Goal: Information Seeking & Learning: Learn about a topic

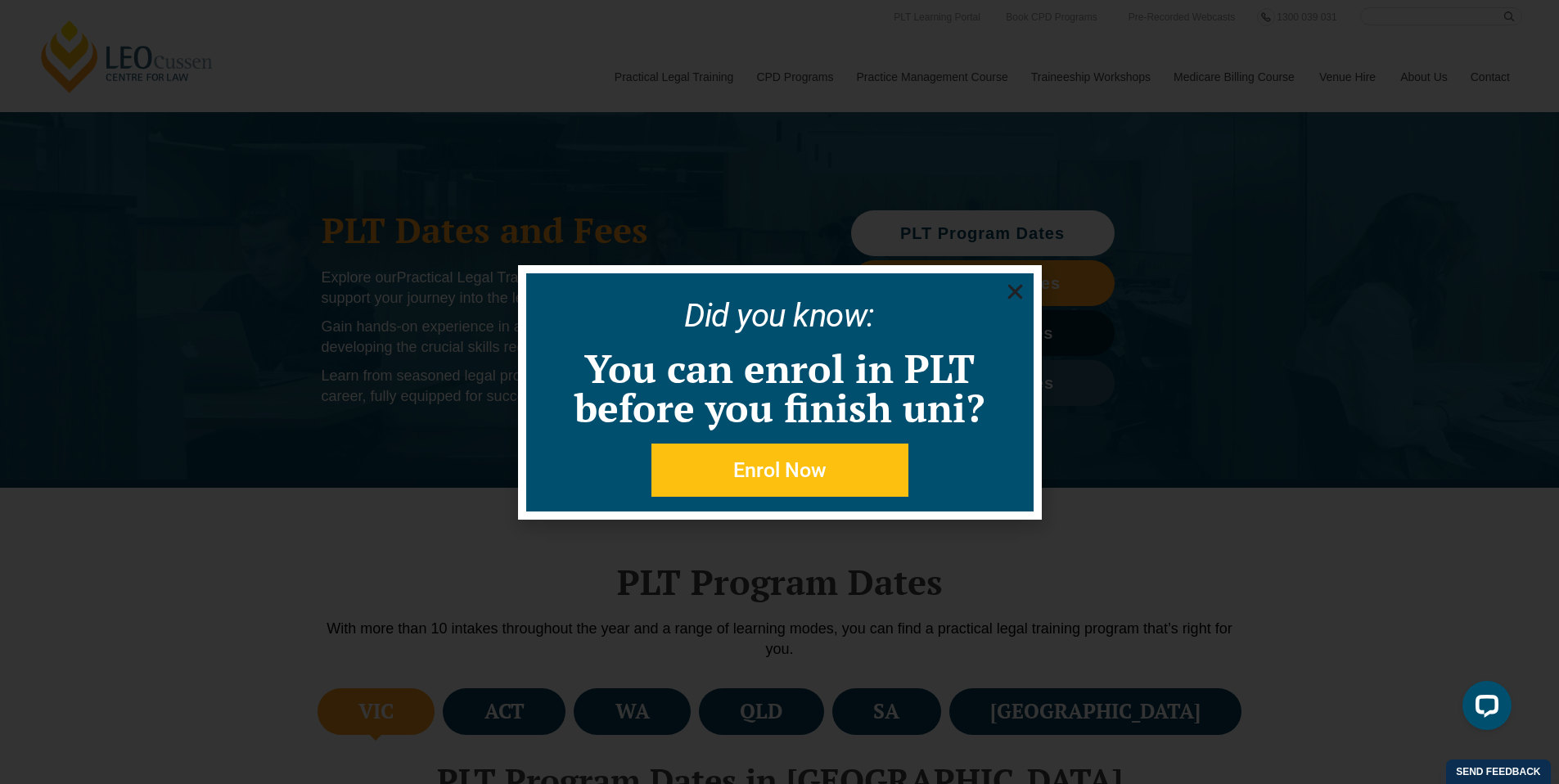
click at [1016, 291] on use "Close" at bounding box center [1015, 291] width 15 height 15
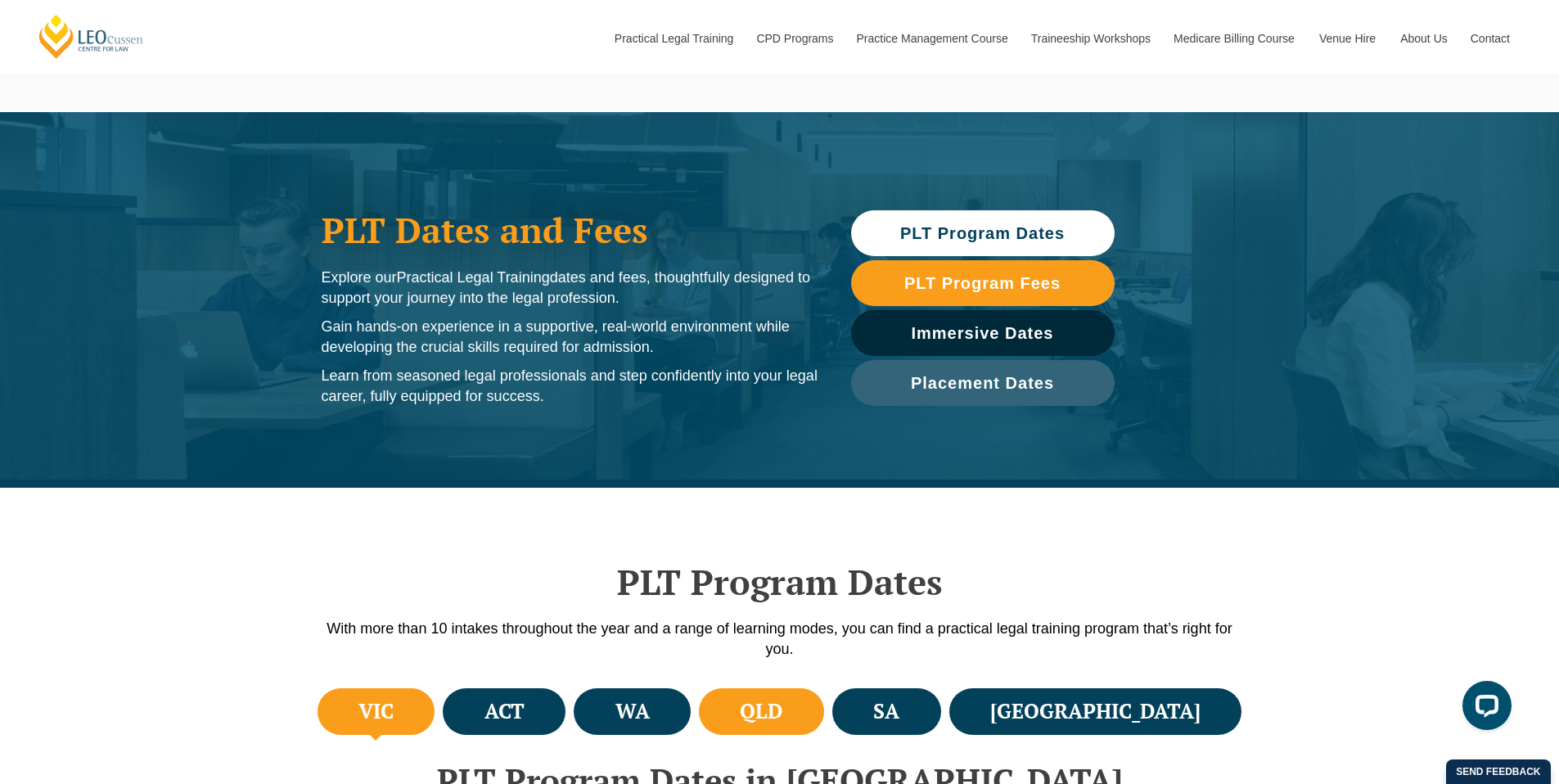
scroll to position [225, 0]
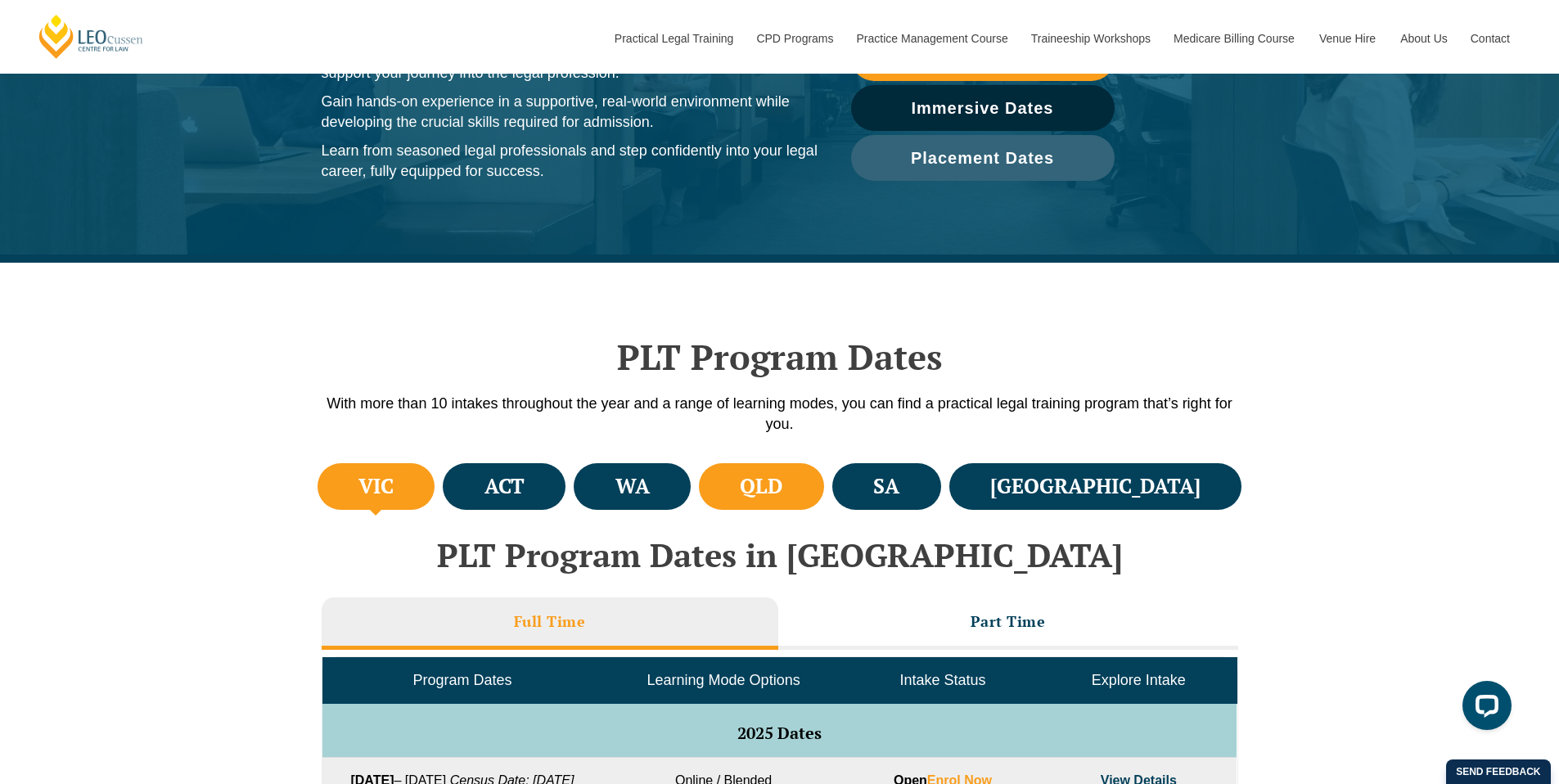
click at [782, 490] on h4 "QLD" at bounding box center [761, 486] width 43 height 27
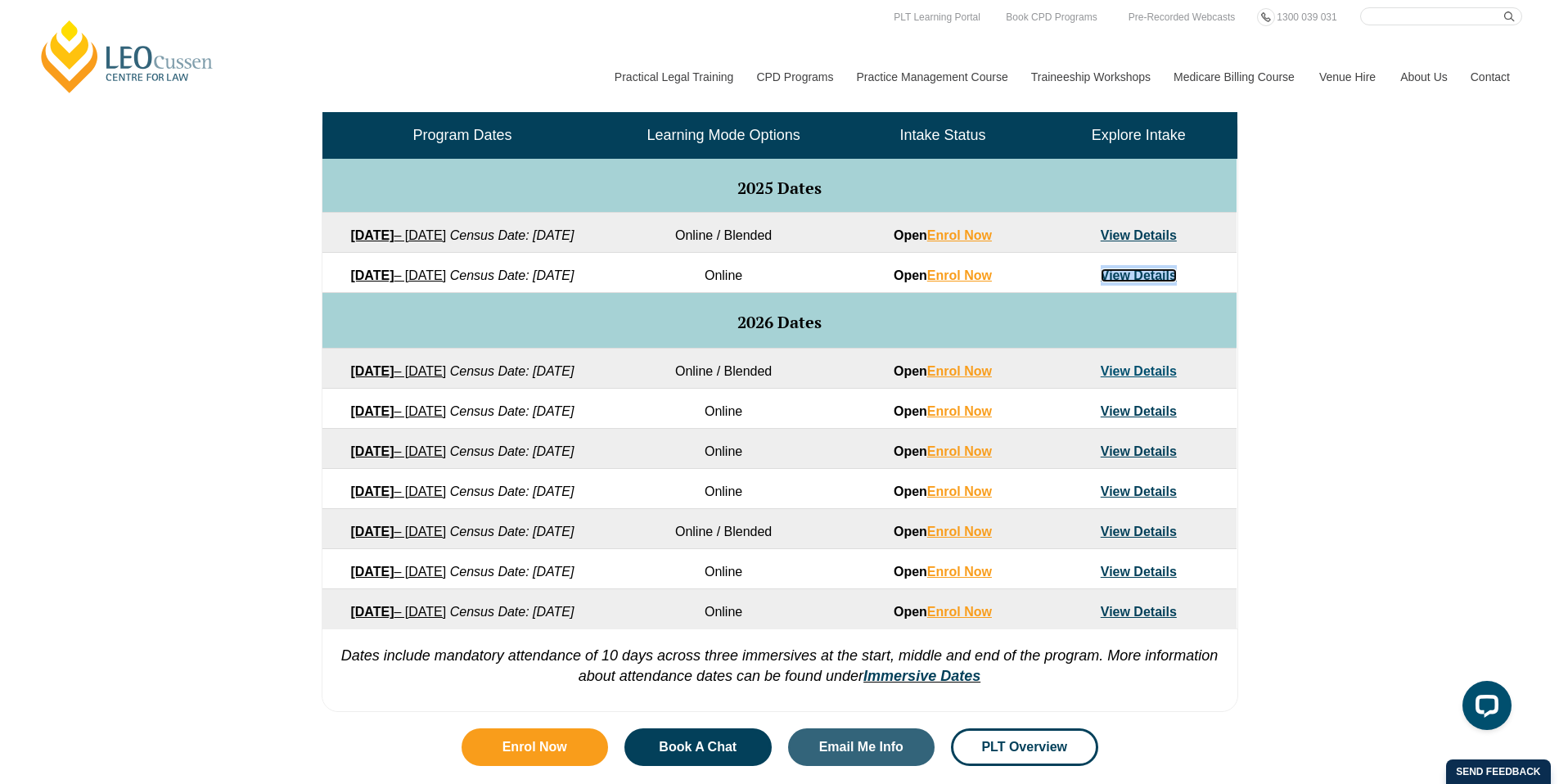
scroll to position [743, 0]
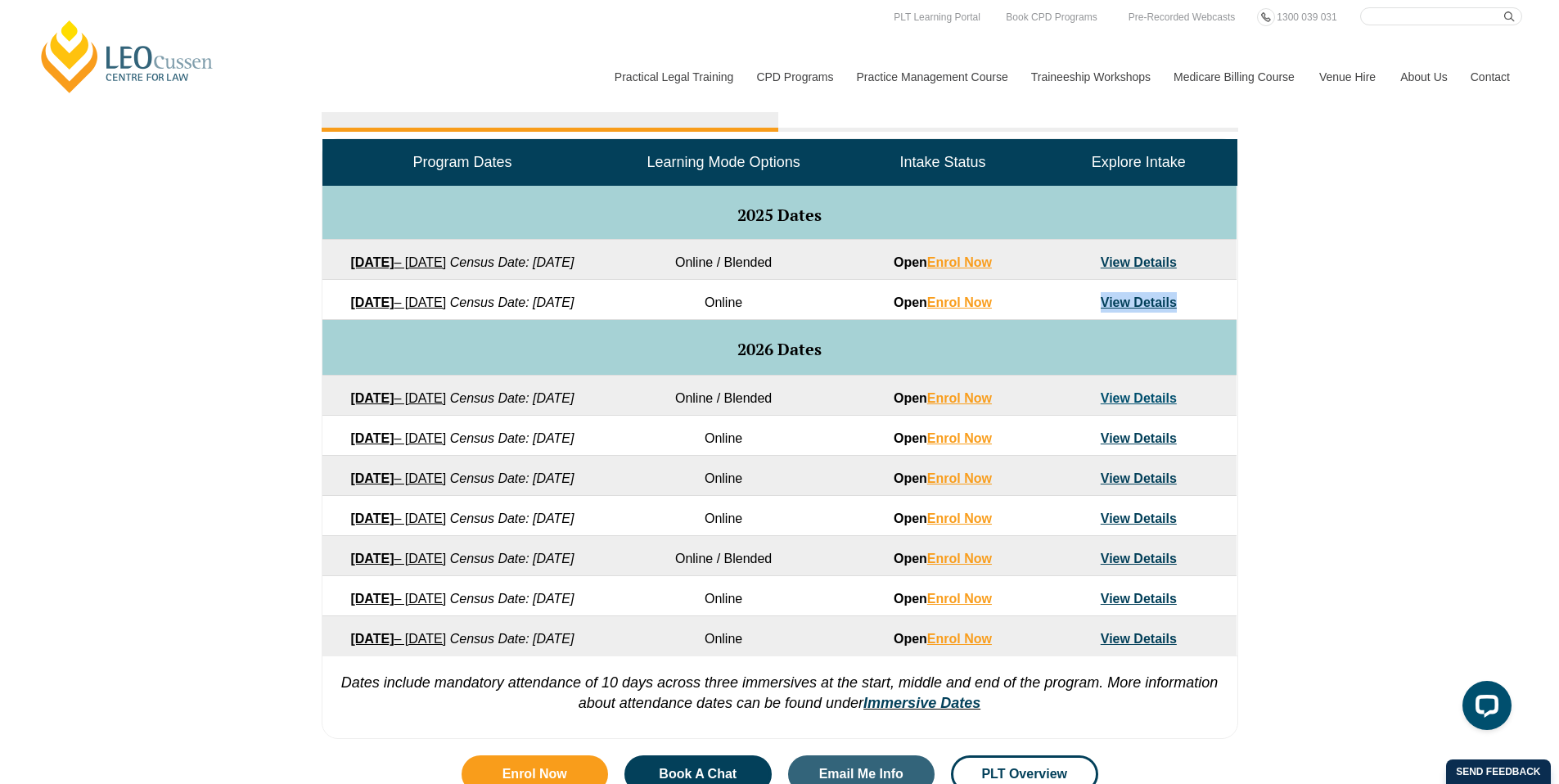
click at [1134, 309] on link "View Details" at bounding box center [1139, 302] width 76 height 14
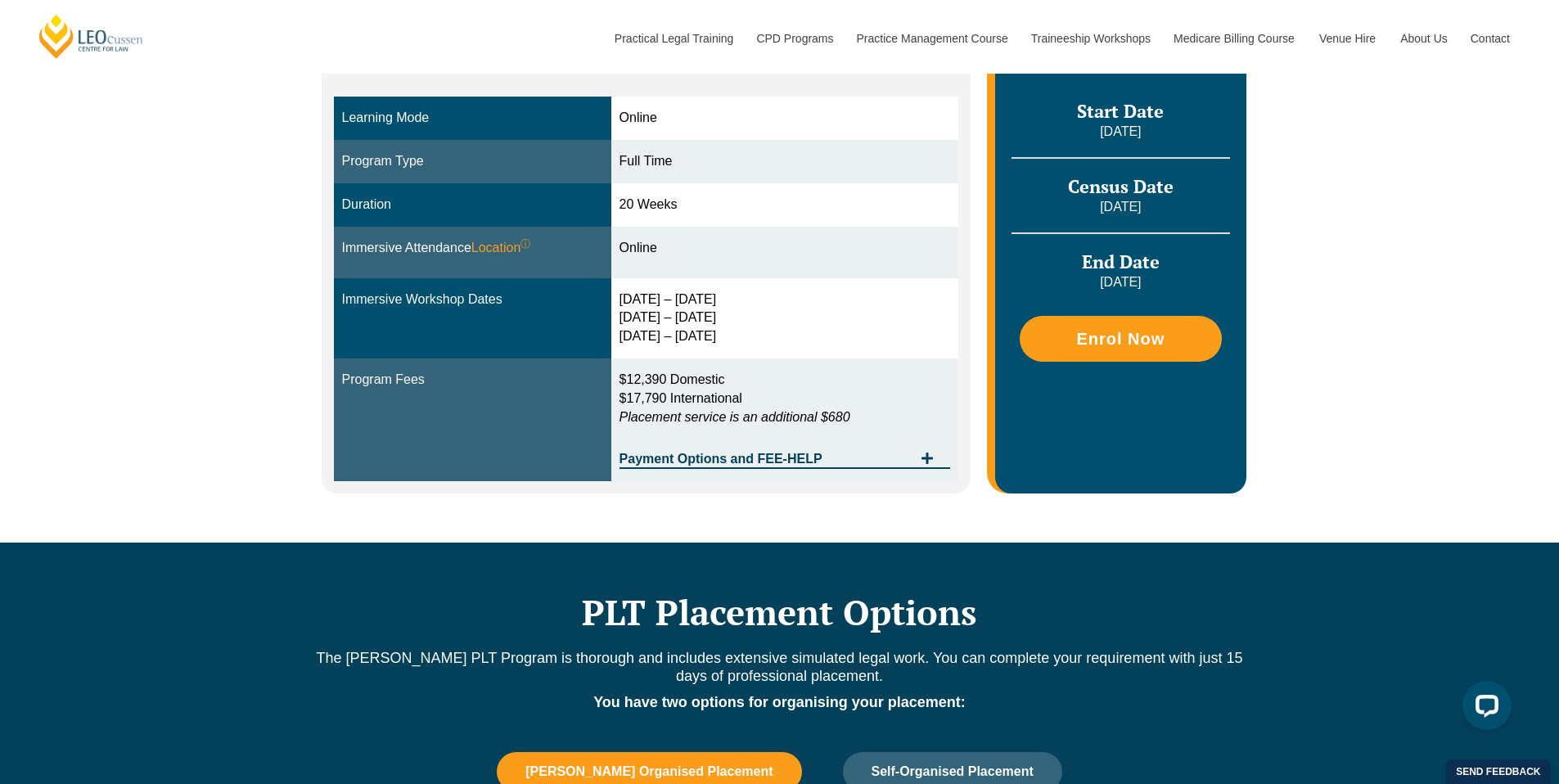
scroll to position [451, 0]
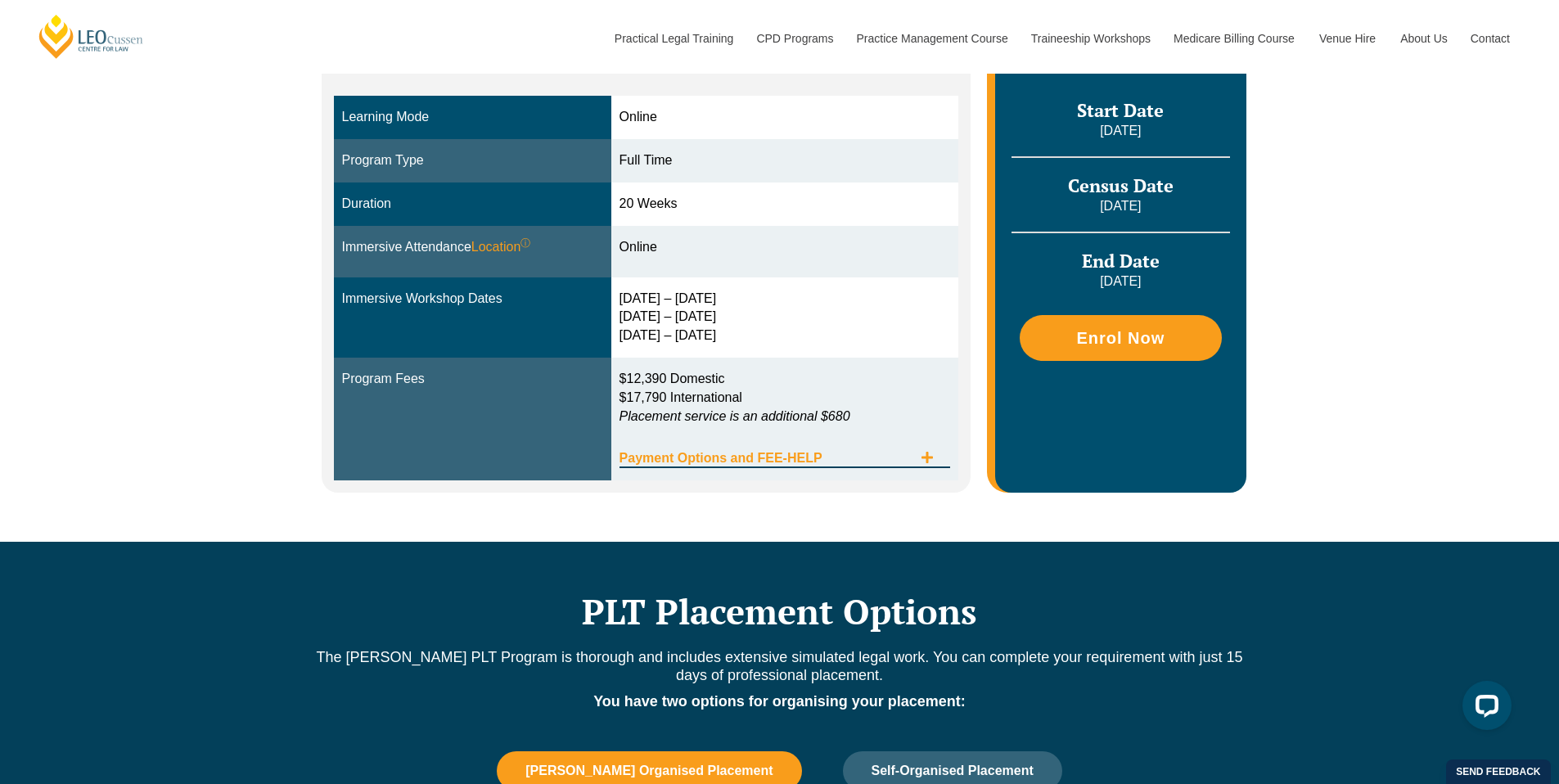
click at [771, 452] on span "Payment Options and FEE-HELP" at bounding box center [767, 458] width 294 height 13
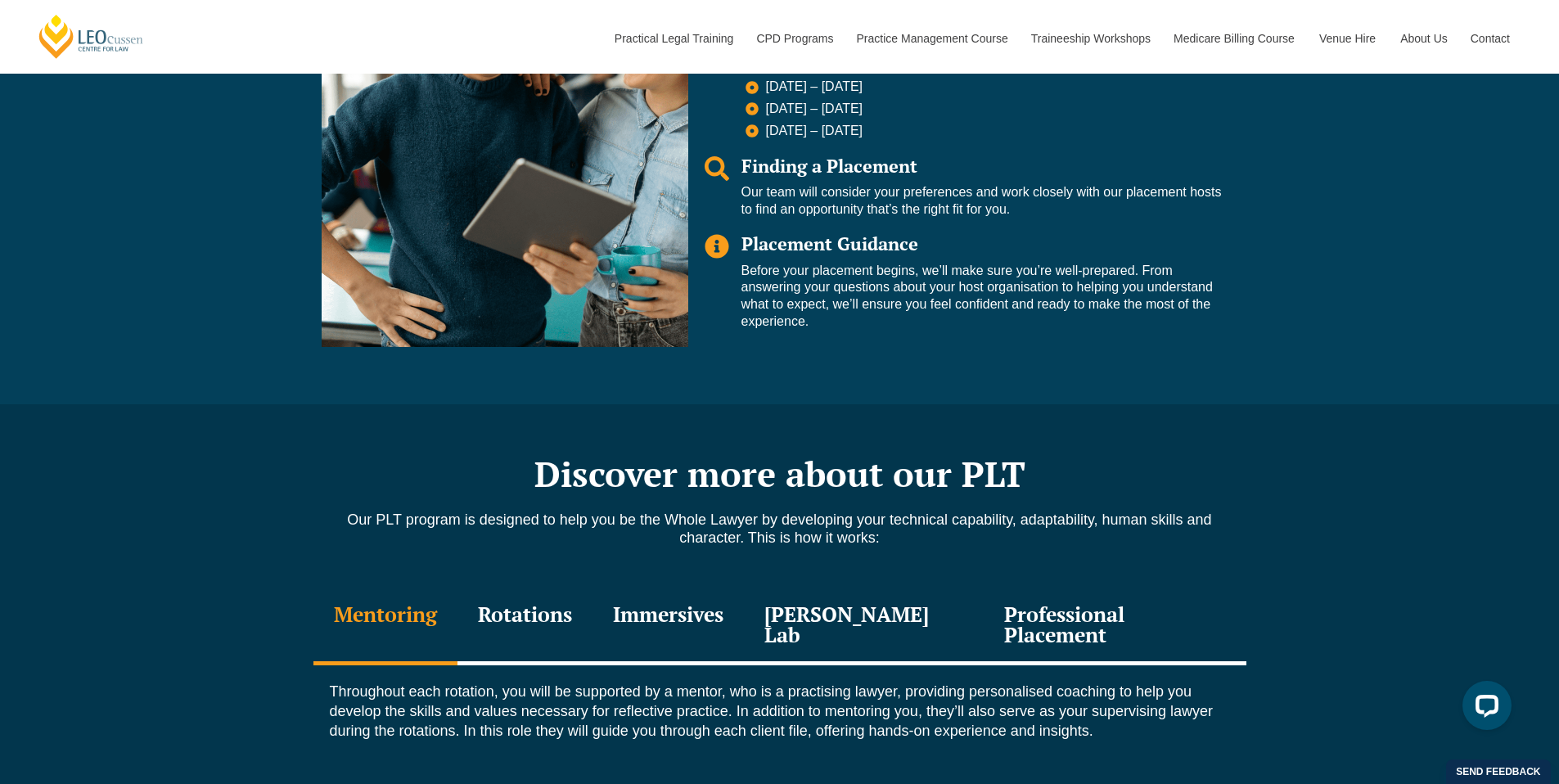
scroll to position [2113, 0]
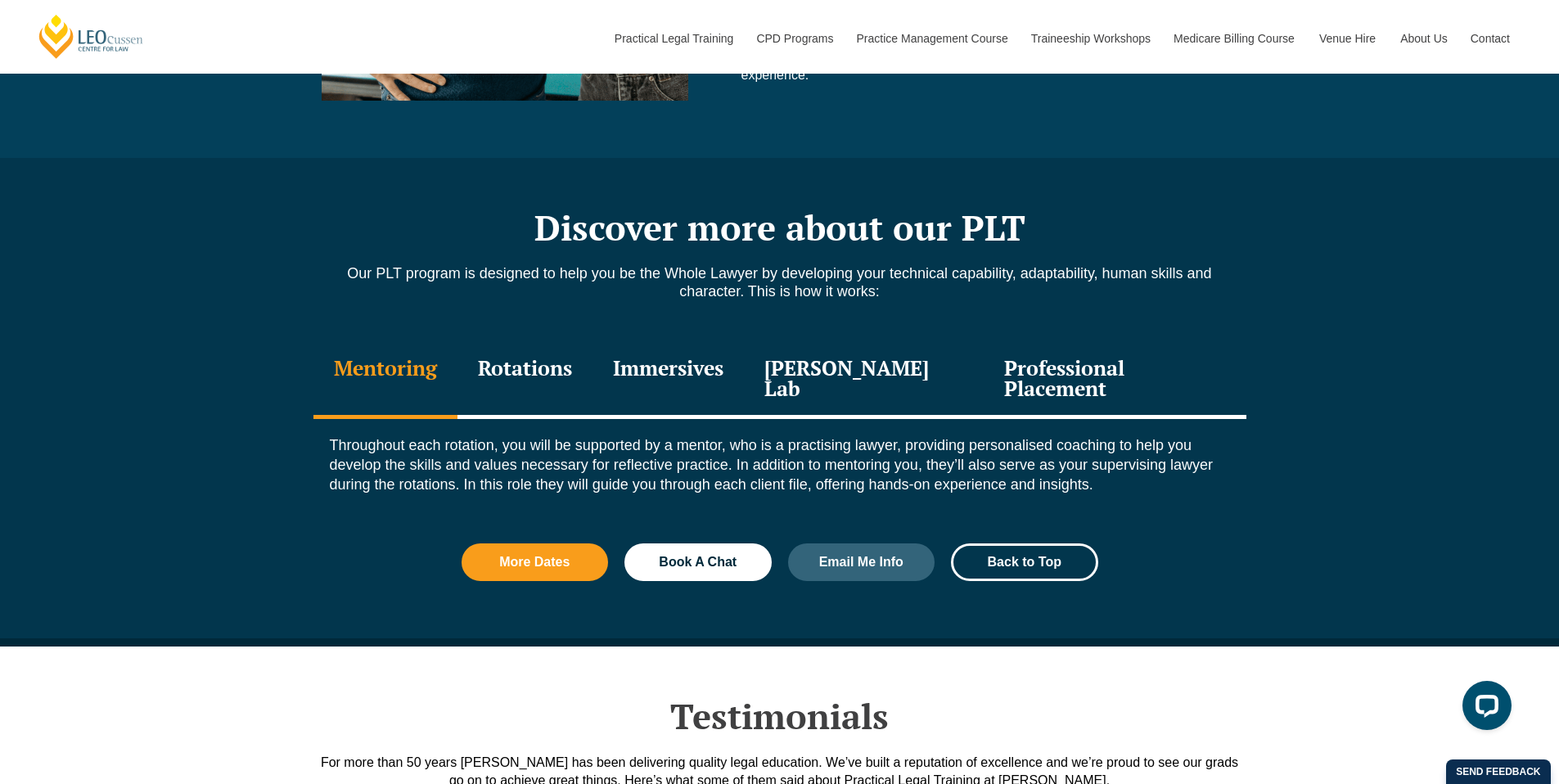
click at [528, 370] on div "Rotations" at bounding box center [525, 380] width 135 height 78
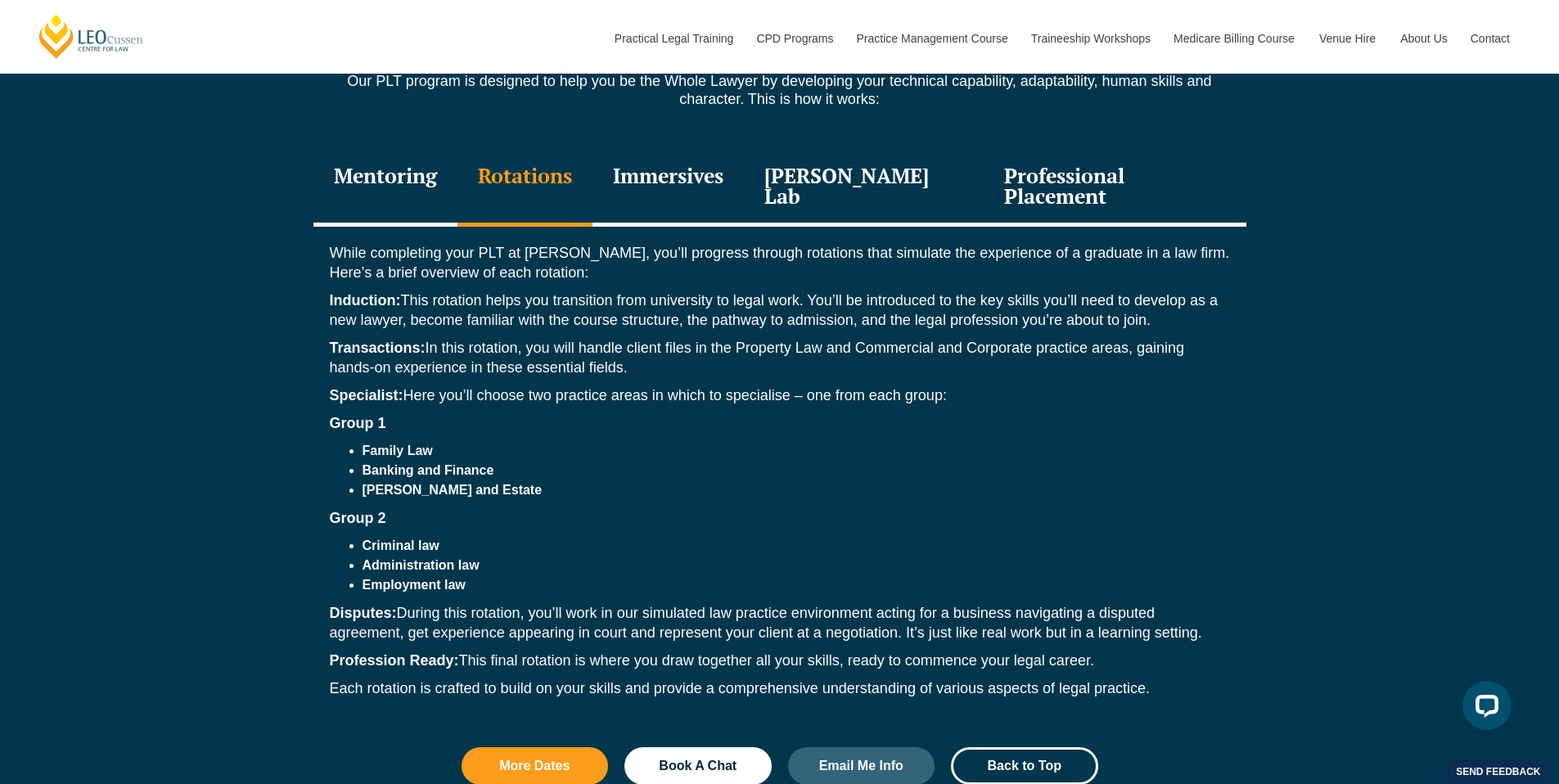
scroll to position [2307, 0]
click at [678, 170] on div "Immersives" at bounding box center [668, 187] width 151 height 78
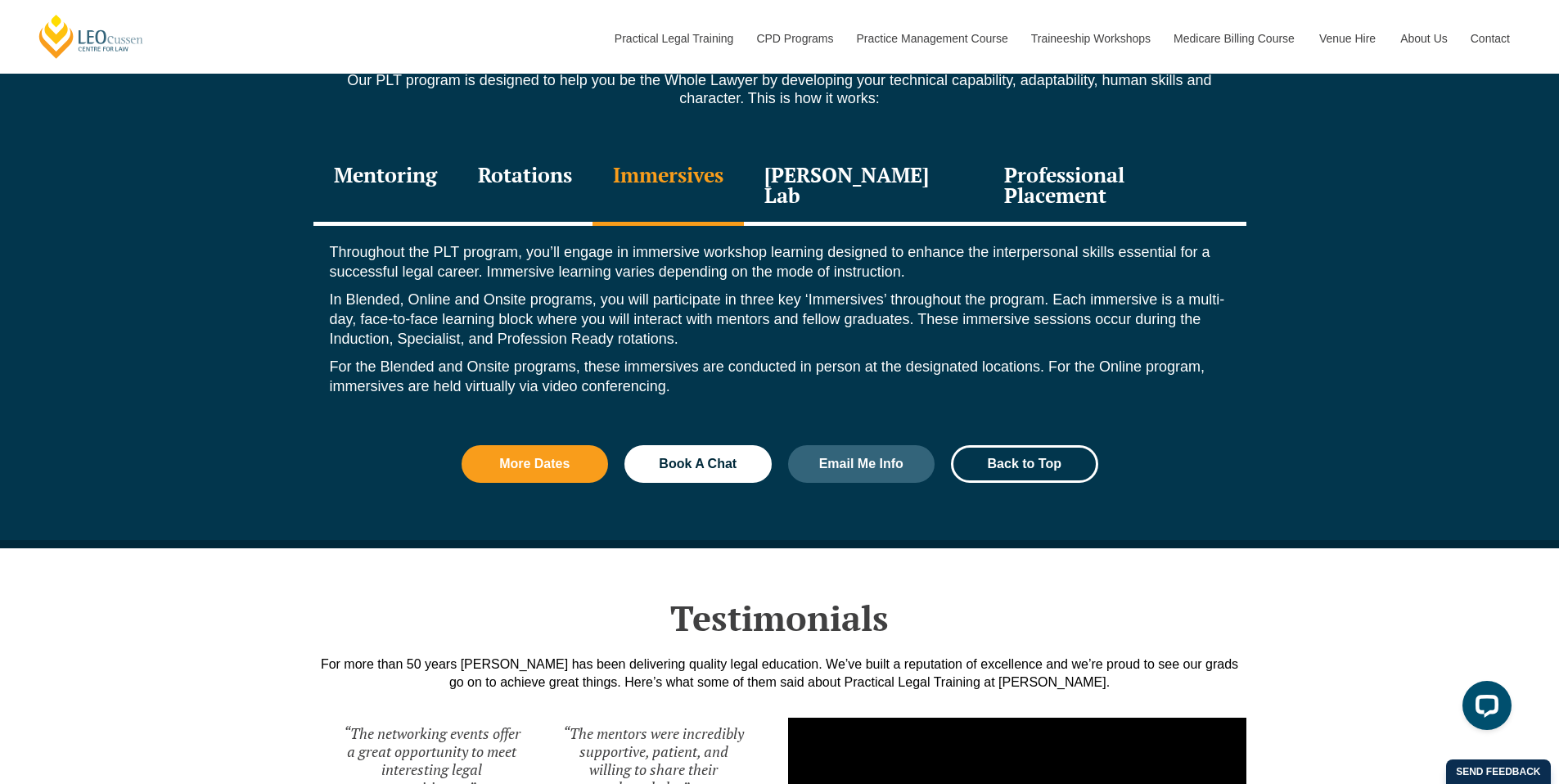
click at [851, 174] on div "Leo Justice Lab" at bounding box center [864, 187] width 241 height 78
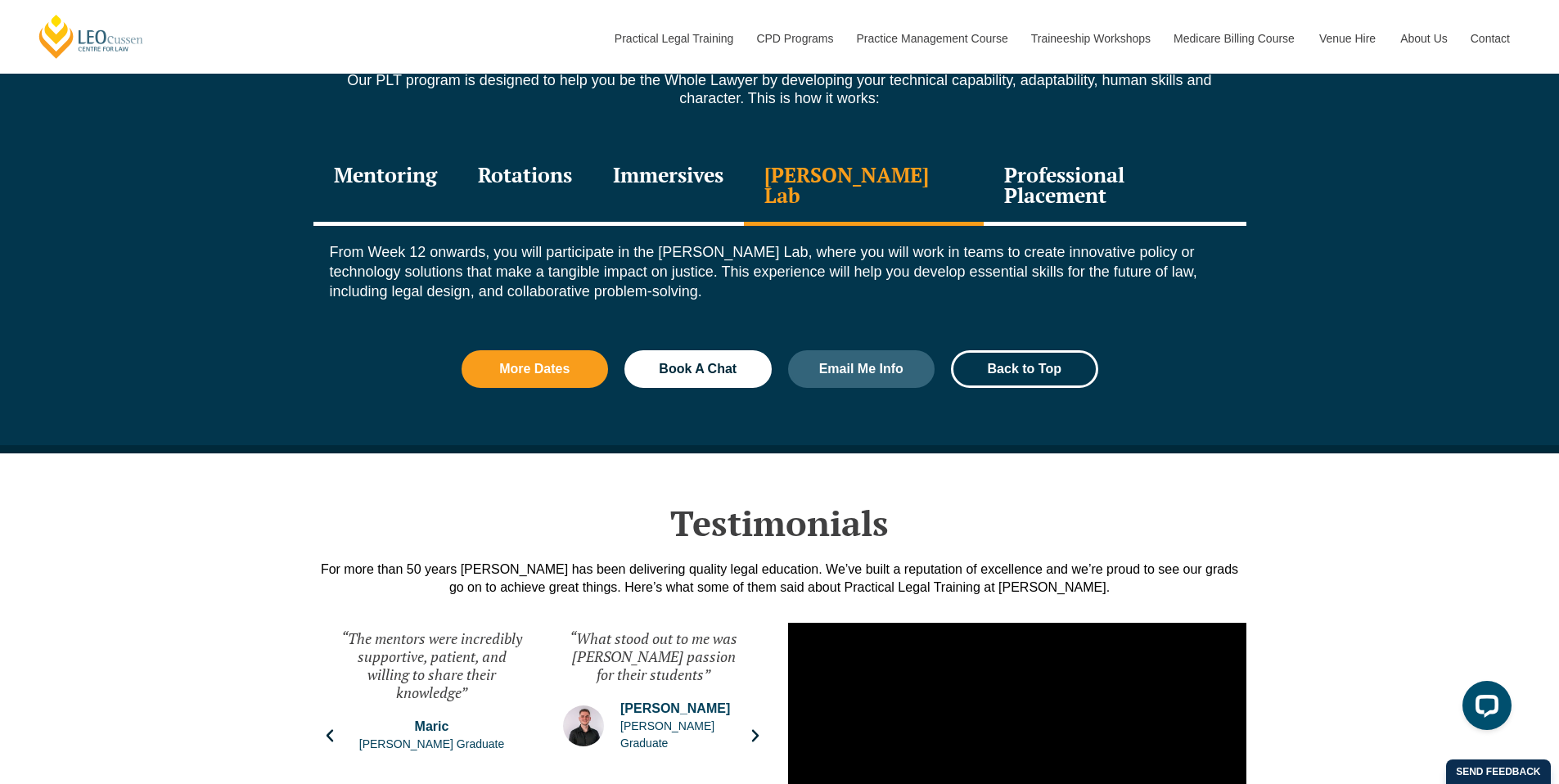
click at [999, 177] on div "Professional Placement" at bounding box center [1114, 187] width 262 height 78
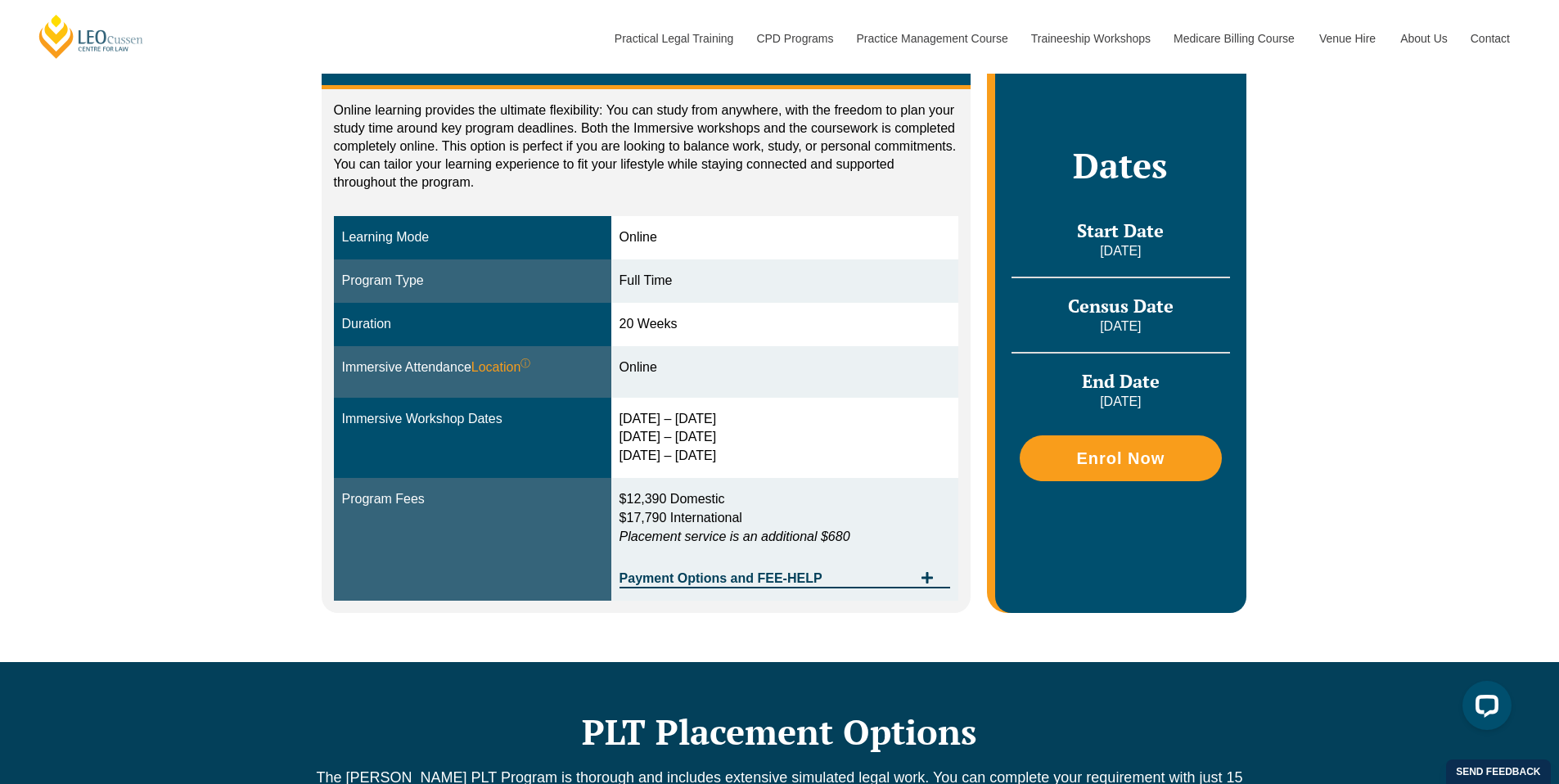
scroll to position [330, 0]
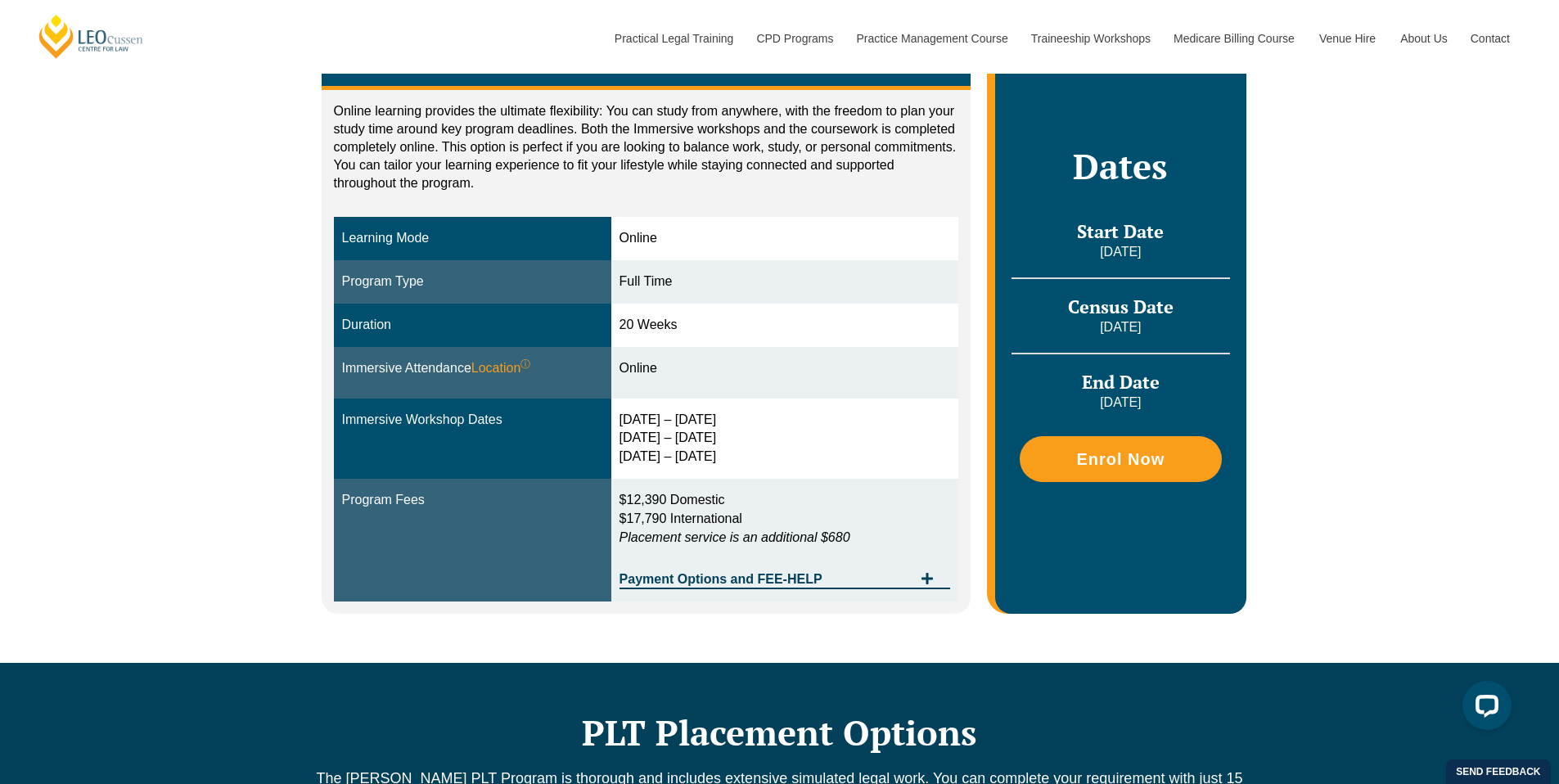
click at [723, 573] on span "Payment Options and FEE-HELP" at bounding box center [767, 579] width 294 height 13
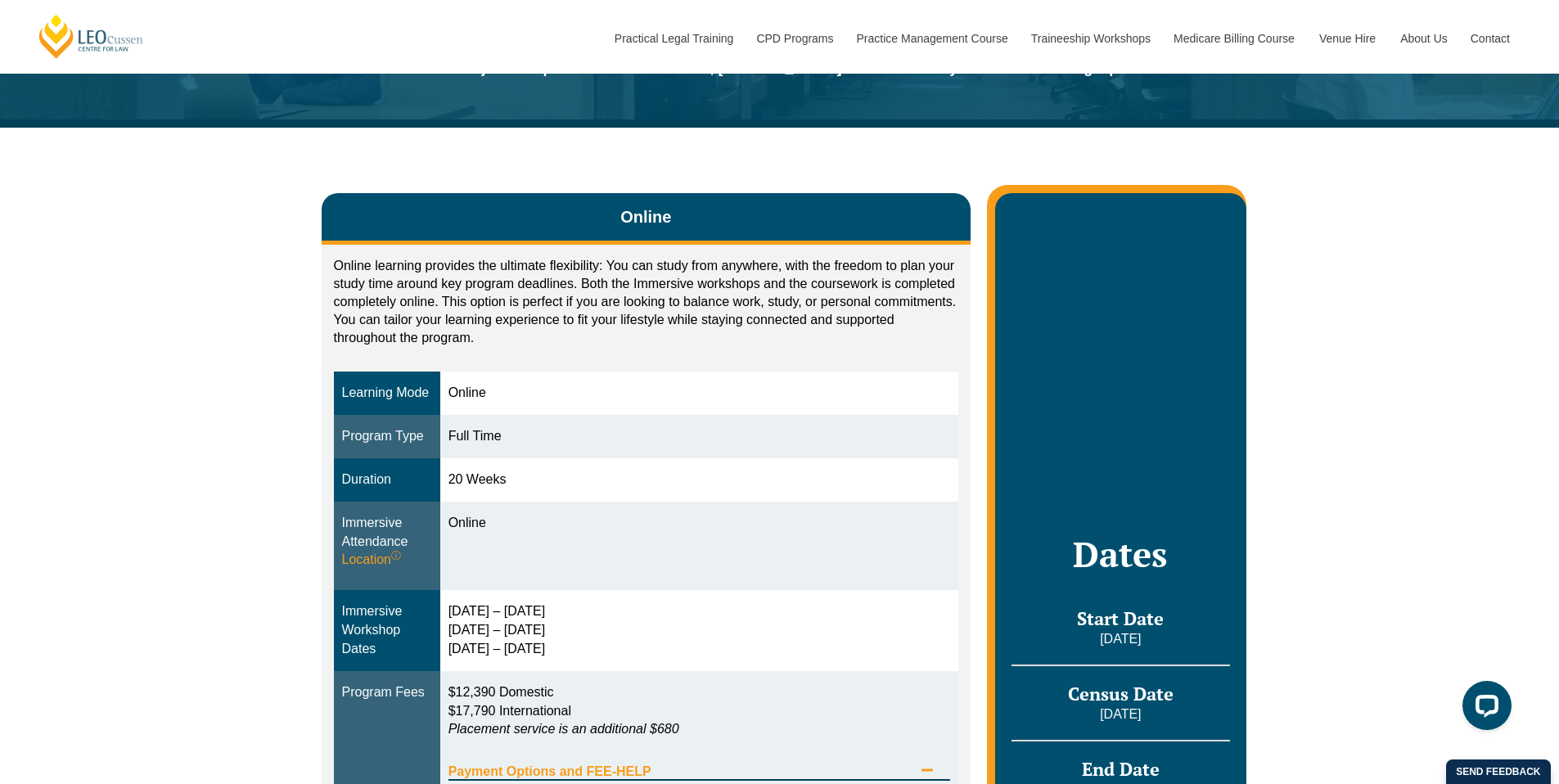
scroll to position [56, 0]
